Goal: Transaction & Acquisition: Purchase product/service

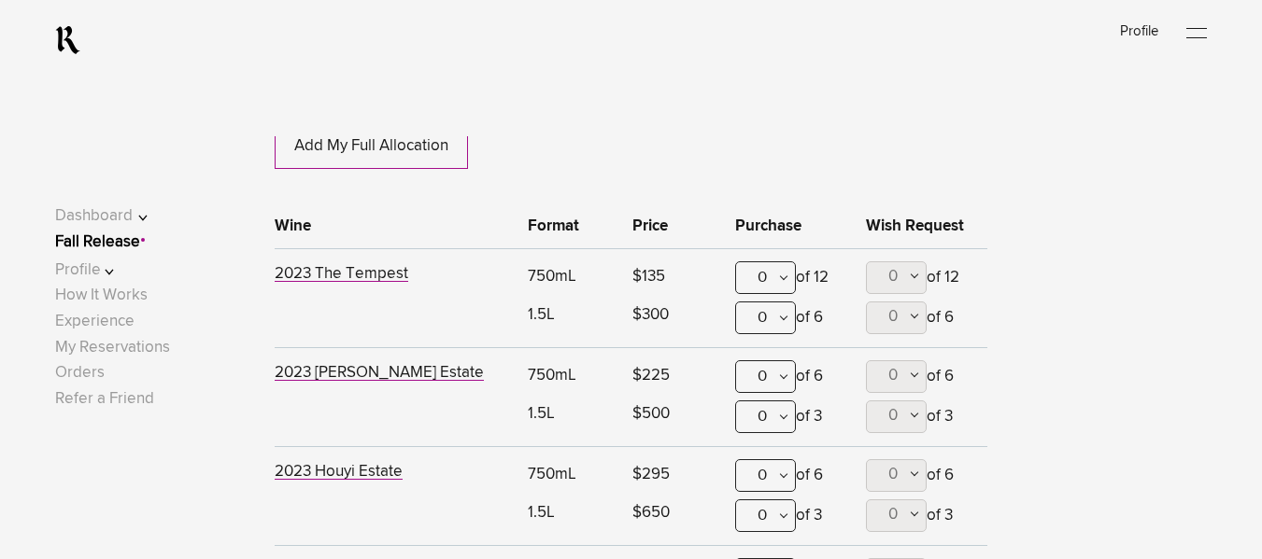
scroll to position [830, 0]
click at [768, 274] on div "0" at bounding box center [765, 277] width 61 height 33
click at [783, 368] on div "1" at bounding box center [765, 368] width 59 height 47
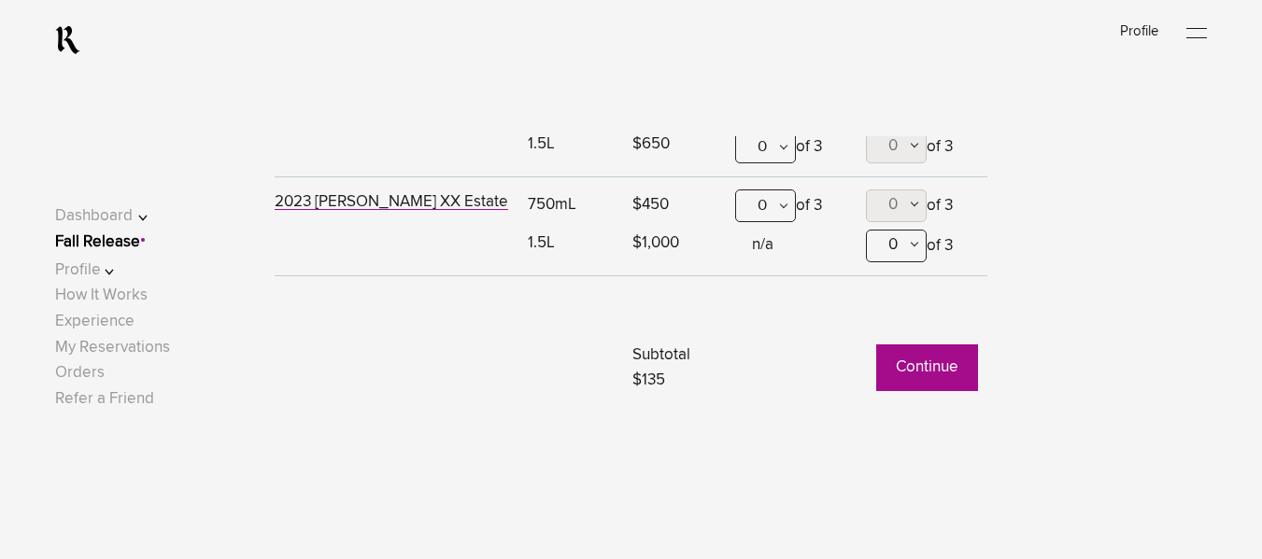
scroll to position [1389, 0]
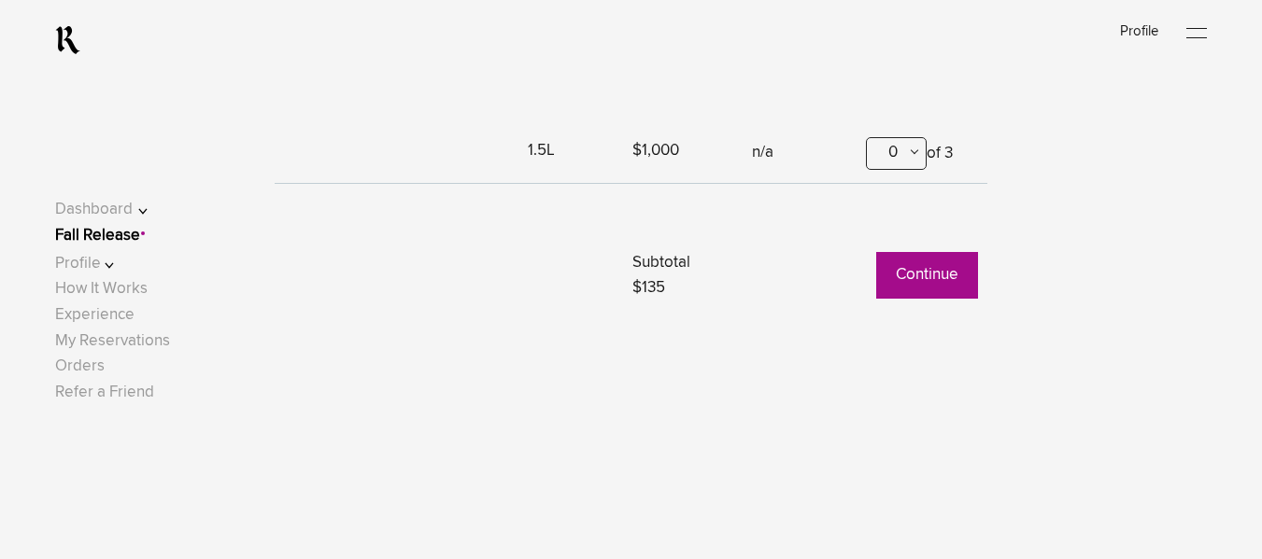
click at [908, 292] on button "Continue" at bounding box center [927, 275] width 102 height 47
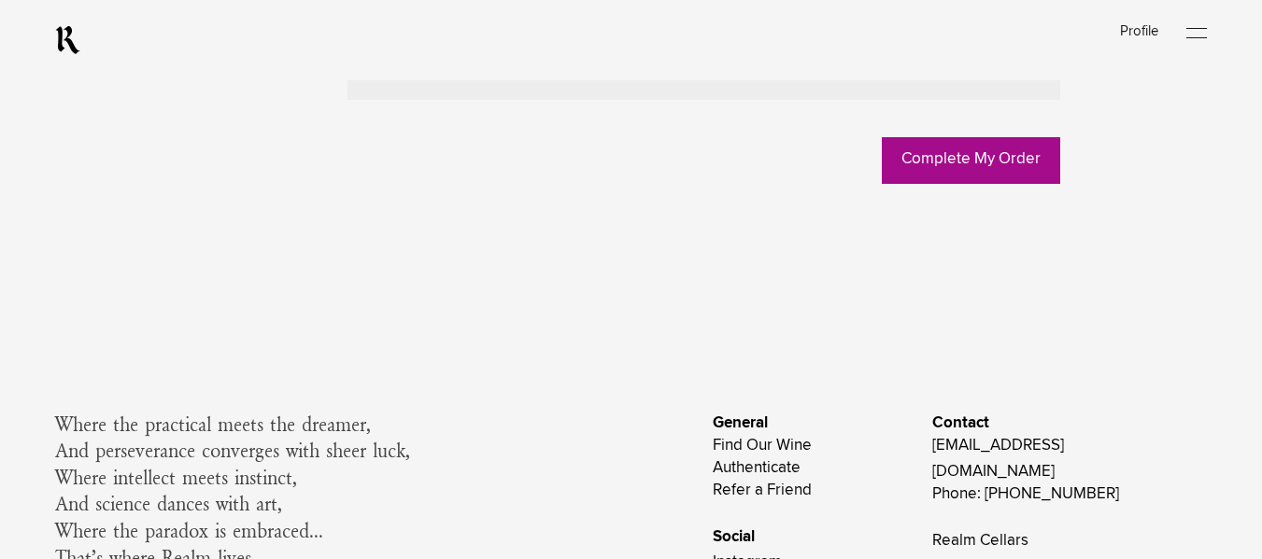
scroll to position [1744, 0]
